Goal: Information Seeking & Learning: Learn about a topic

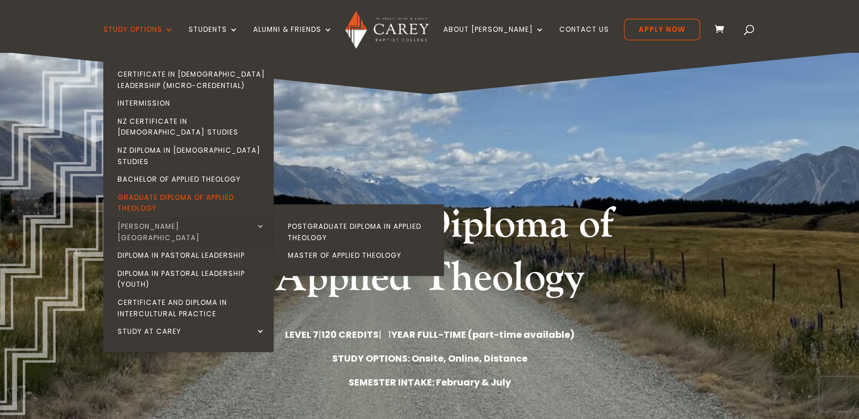
click at [206, 218] on link "[PERSON_NAME][GEOGRAPHIC_DATA]" at bounding box center [191, 232] width 170 height 29
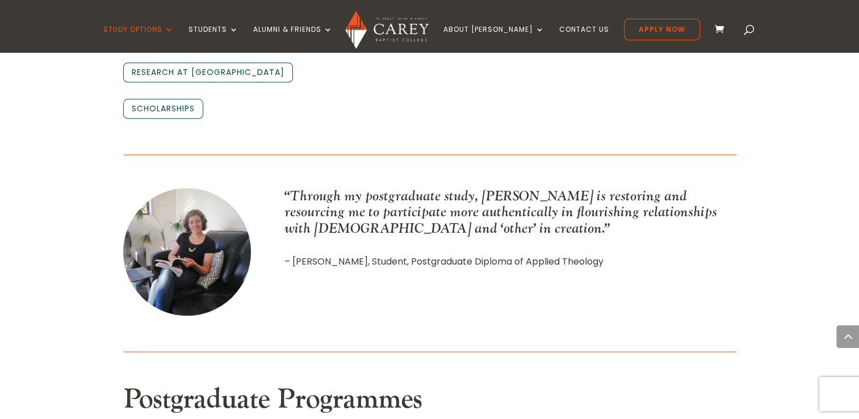
scroll to position [1306, 0]
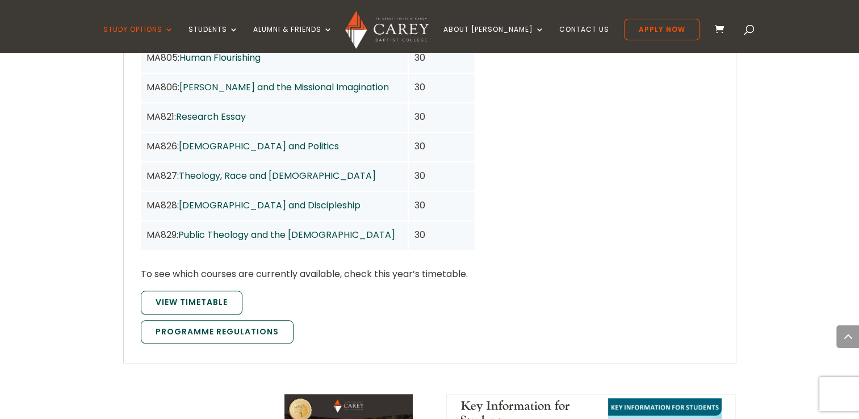
scroll to position [1022, 0]
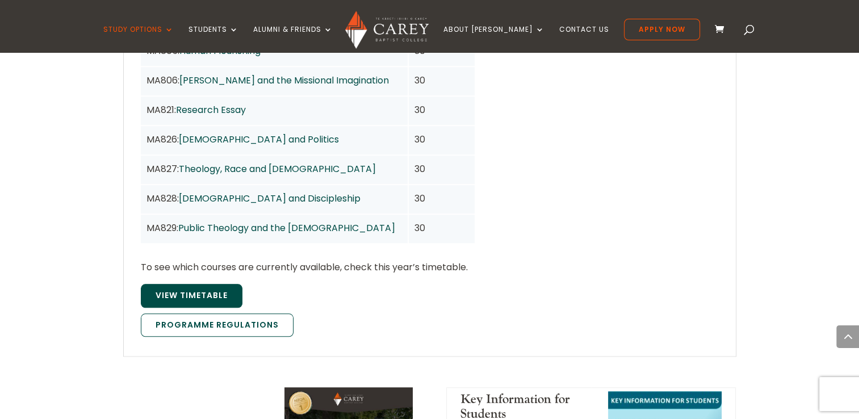
click at [193, 290] on span "View Timetable" at bounding box center [192, 295] width 72 height 11
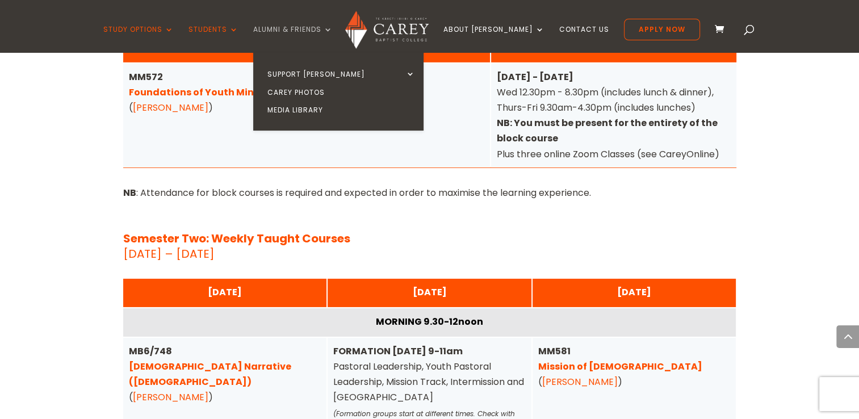
scroll to position [3528, 0]
